Goal: Task Accomplishment & Management: Use online tool/utility

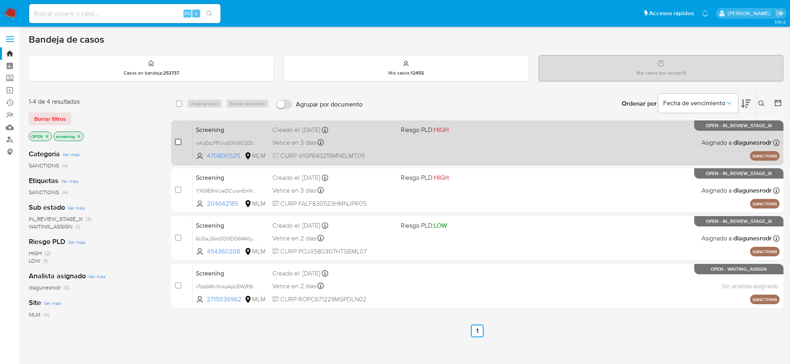
click at [177, 142] on input "checkbox" at bounding box center [178, 142] width 6 height 6
checkbox input "true"
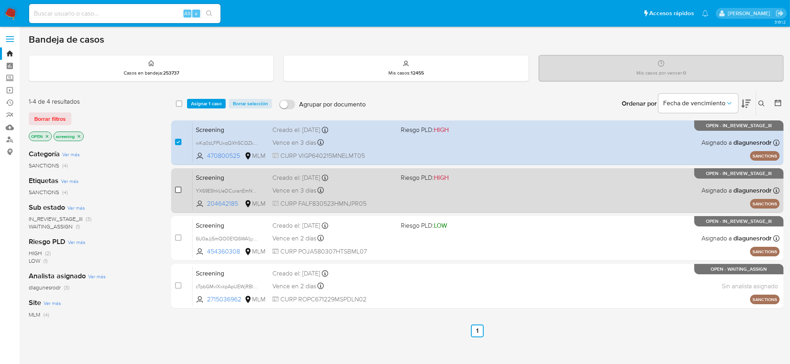
click at [177, 188] on input "checkbox" at bounding box center [178, 190] width 6 height 6
checkbox input "true"
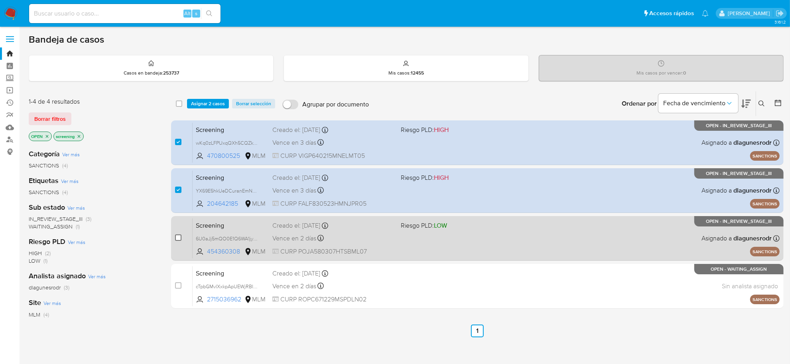
click at [179, 238] on input "checkbox" at bounding box center [178, 237] width 6 height 6
checkbox input "true"
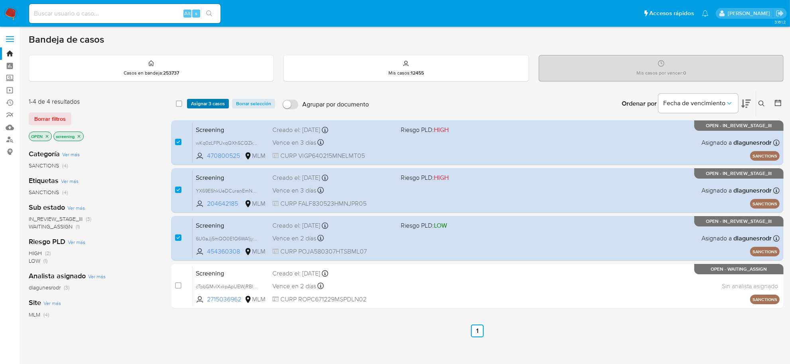
click at [211, 103] on span "Asignar 3 casos" at bounding box center [208, 104] width 34 height 8
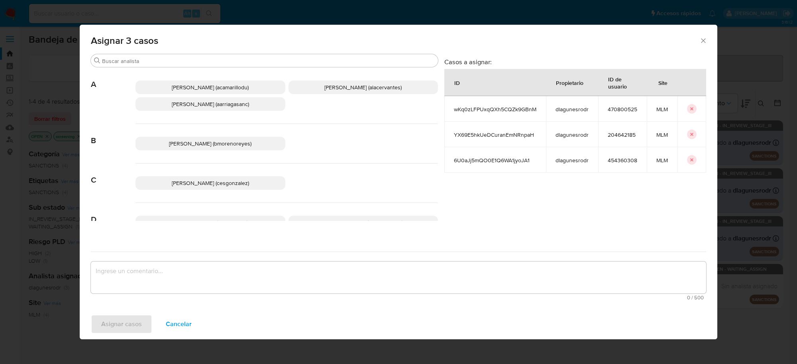
click at [226, 177] on p "[PERSON_NAME] (cesgonzalez)" at bounding box center [211, 183] width 150 height 14
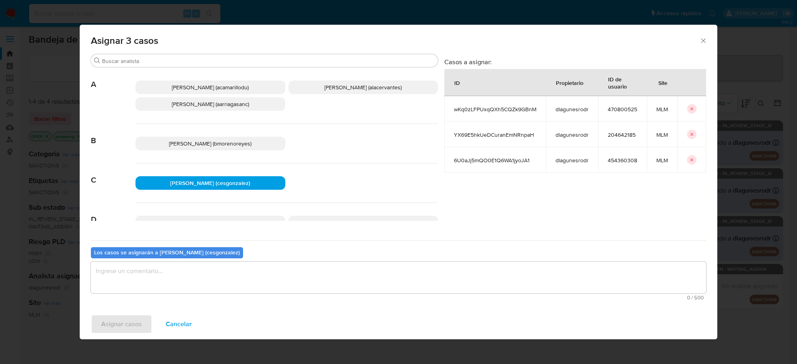
click at [210, 280] on textarea "assign-modal" at bounding box center [399, 278] width 616 height 32
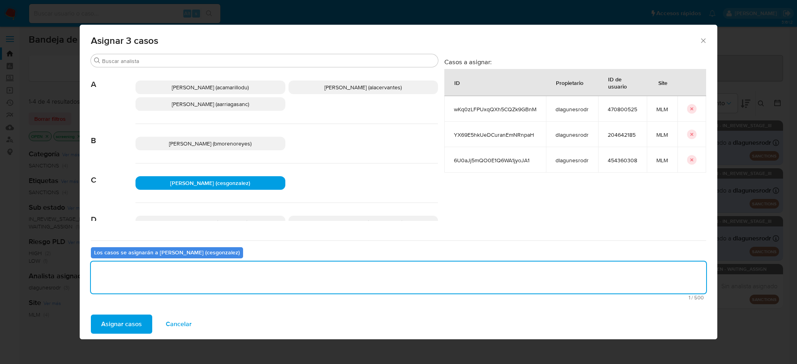
click at [118, 321] on span "Asignar casos" at bounding box center [121, 324] width 41 height 18
